Goal: Navigation & Orientation: Find specific page/section

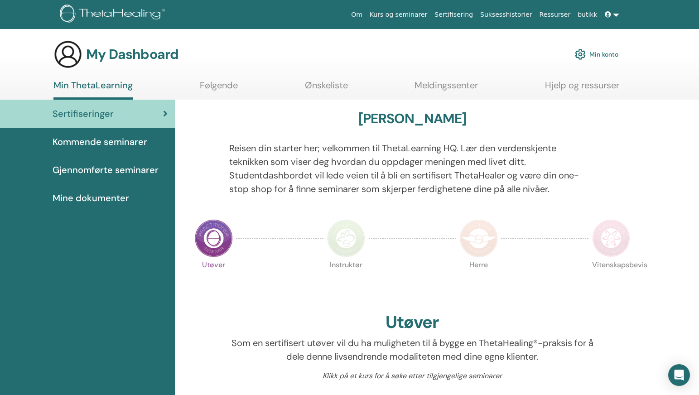
click at [163, 113] on icon at bounding box center [165, 113] width 5 height 9
click at [130, 168] on span "Gjennomførte seminarer" at bounding box center [106, 170] width 106 height 14
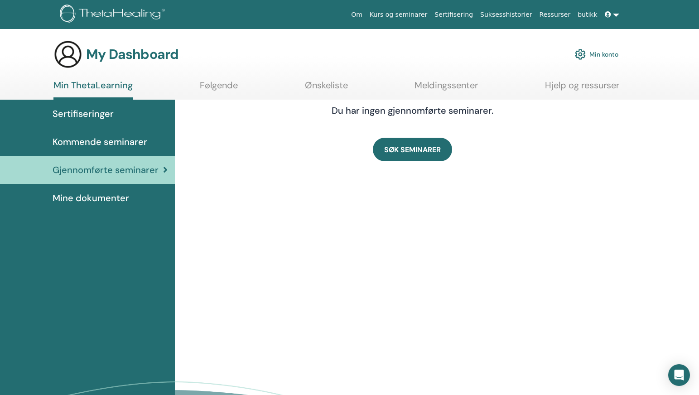
click at [119, 197] on span "Mine dokumenter" at bounding box center [91, 198] width 77 height 14
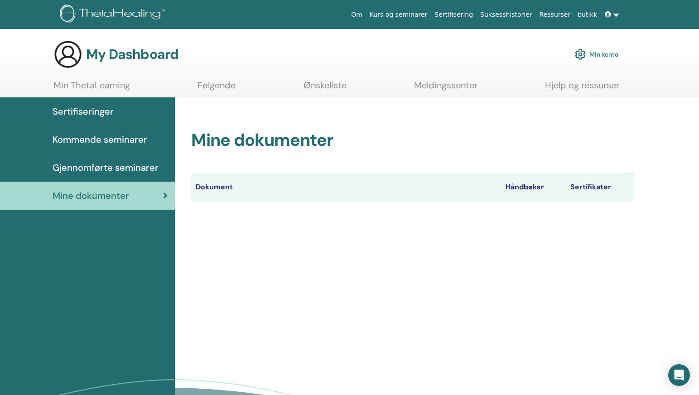
click at [118, 139] on span "Kommende seminarer" at bounding box center [100, 140] width 95 height 14
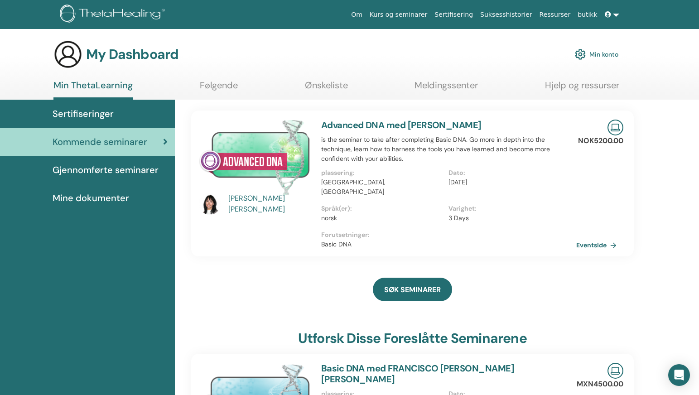
click at [105, 112] on span "Sertifiseringer" at bounding box center [83, 114] width 61 height 14
